Goal: Information Seeking & Learning: Learn about a topic

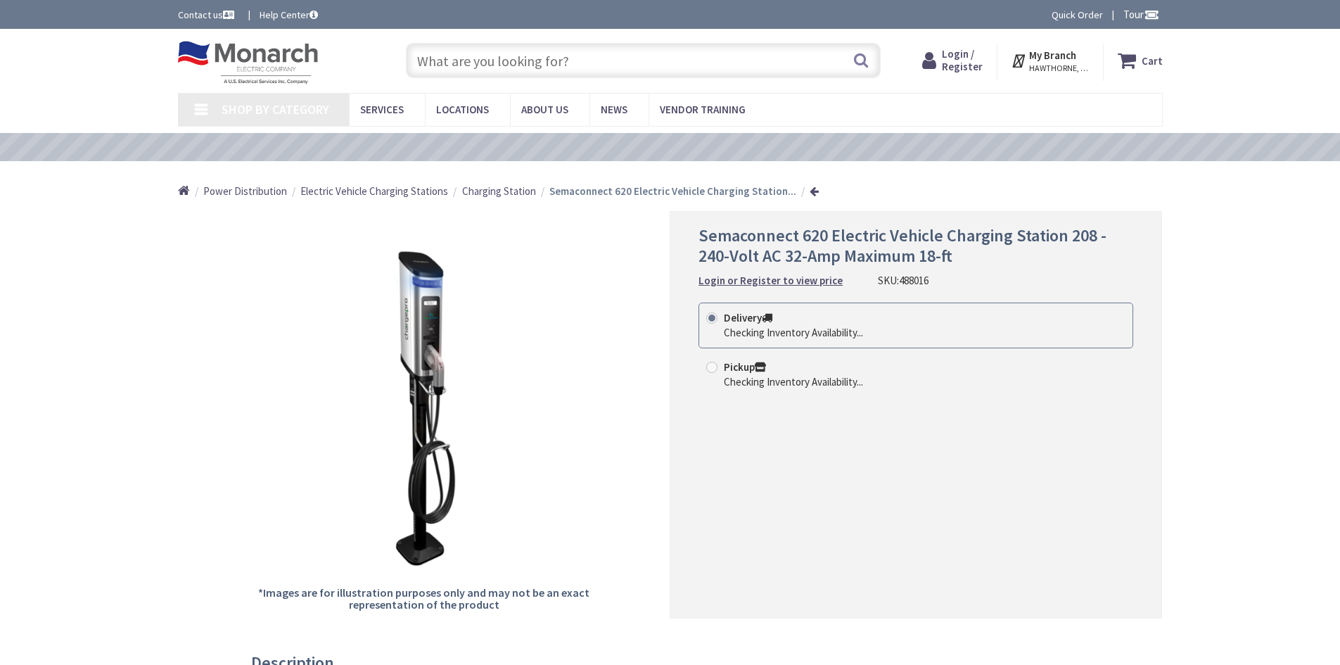
type input "[PERSON_NAME][GEOGRAPHIC_DATA], [STREET_ADDRESS][PERSON_NAME]"
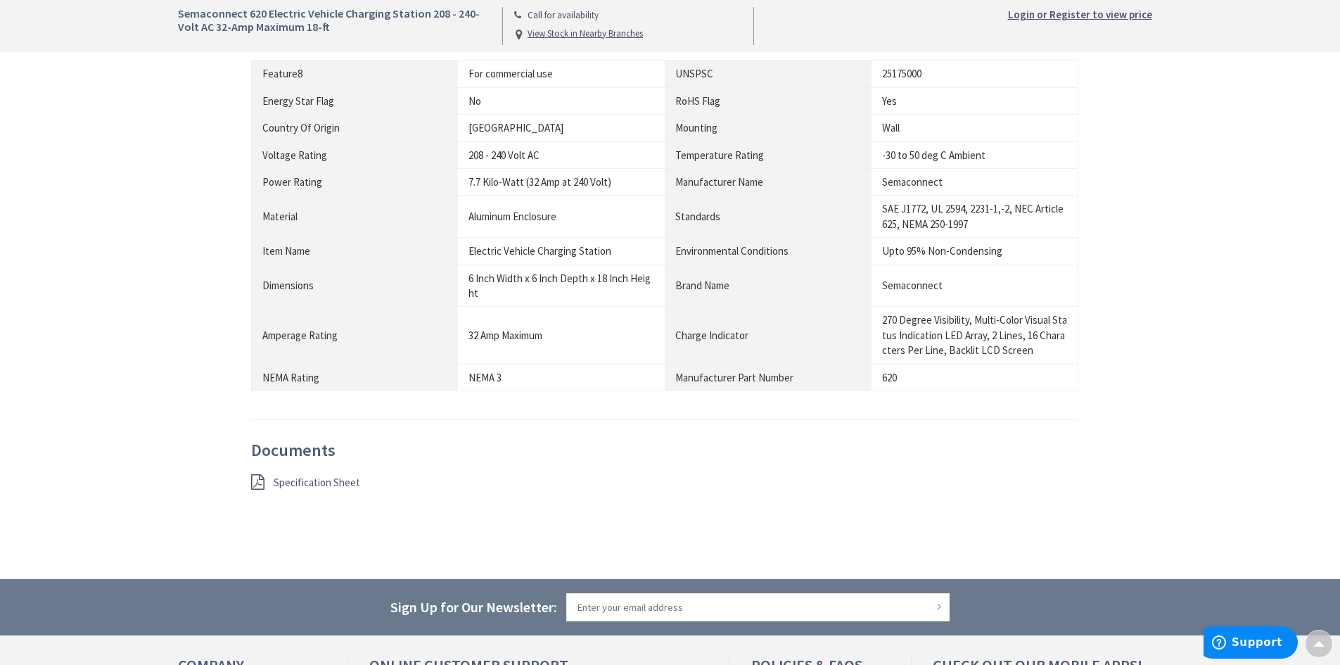
scroll to position [985, 0]
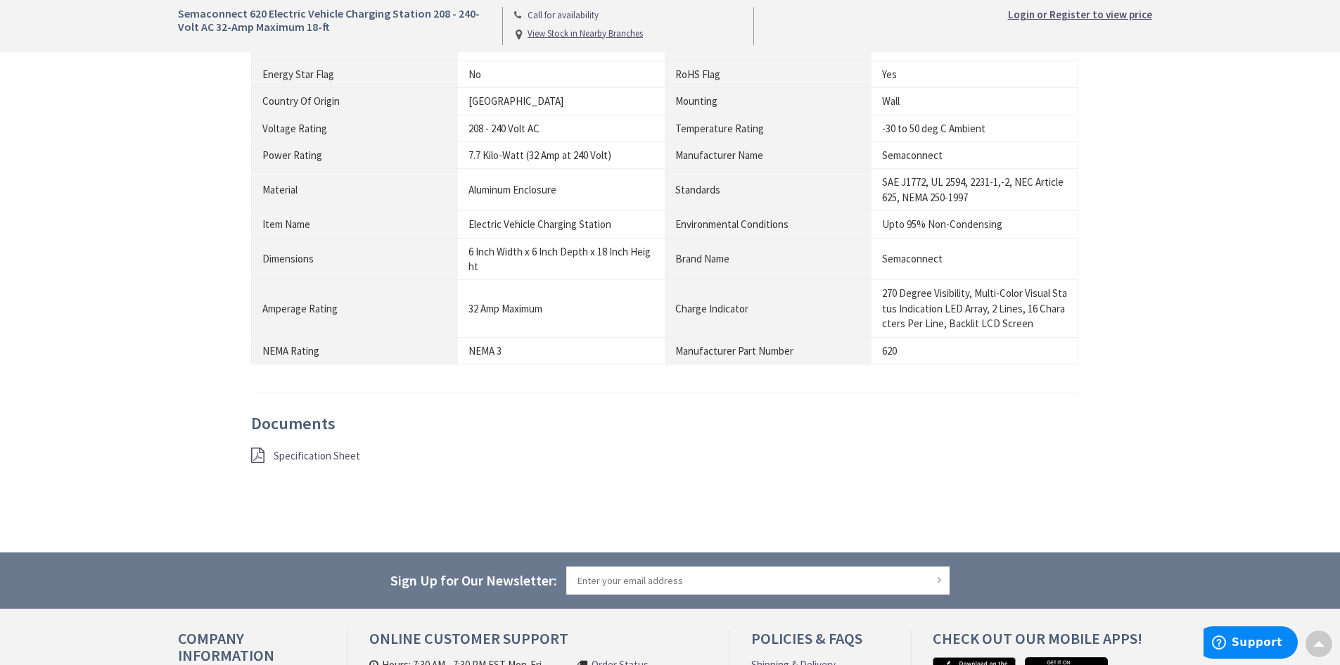
click at [331, 457] on span "Specification Sheet" at bounding box center [317, 455] width 87 height 13
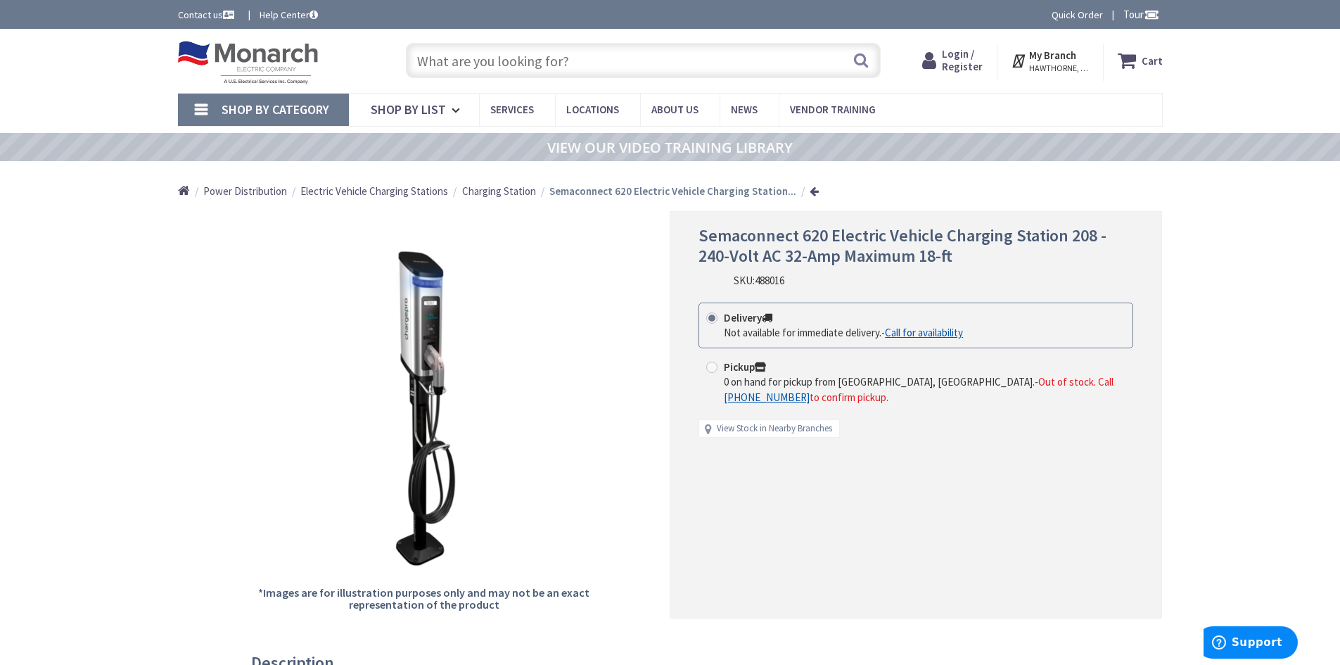
click at [462, 191] on span "Charging Station" at bounding box center [499, 190] width 74 height 13
click at [498, 193] on span "Charging Station" at bounding box center [499, 190] width 74 height 13
